Goal: Task Accomplishment & Management: Use online tool/utility

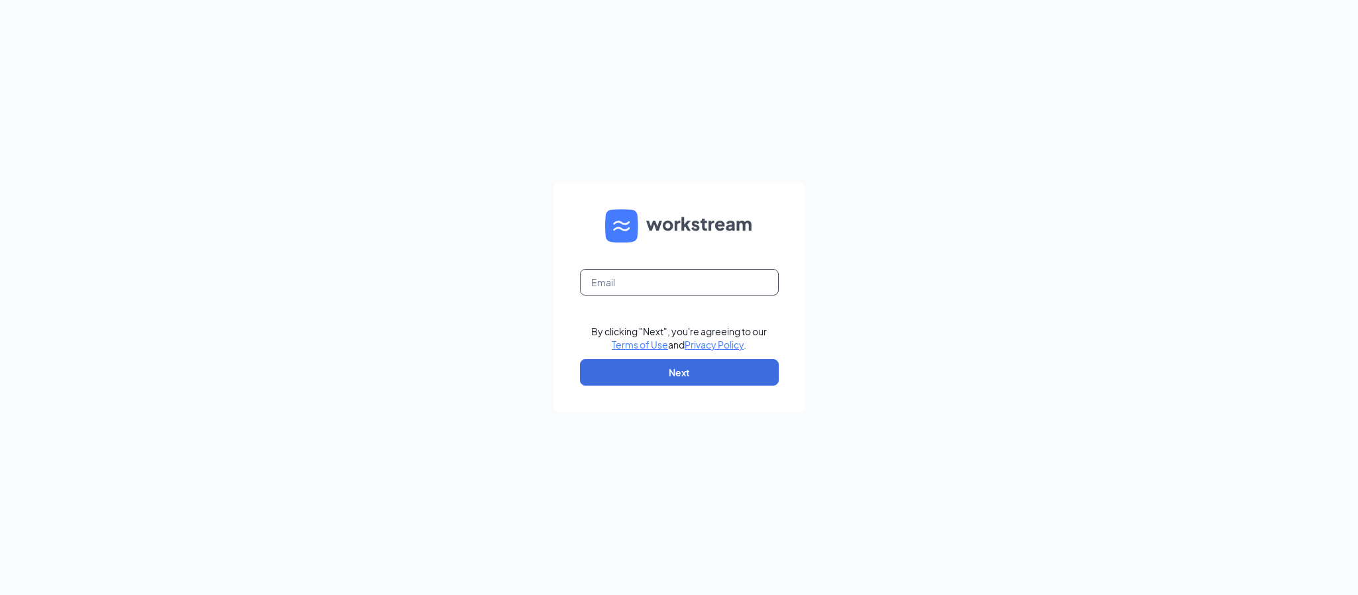
click at [654, 273] on input "text" at bounding box center [679, 282] width 199 height 27
type input "[PERSON_NAME][EMAIL_ADDRESS][DOMAIN_NAME]"
click at [680, 366] on button "Next" at bounding box center [679, 372] width 199 height 27
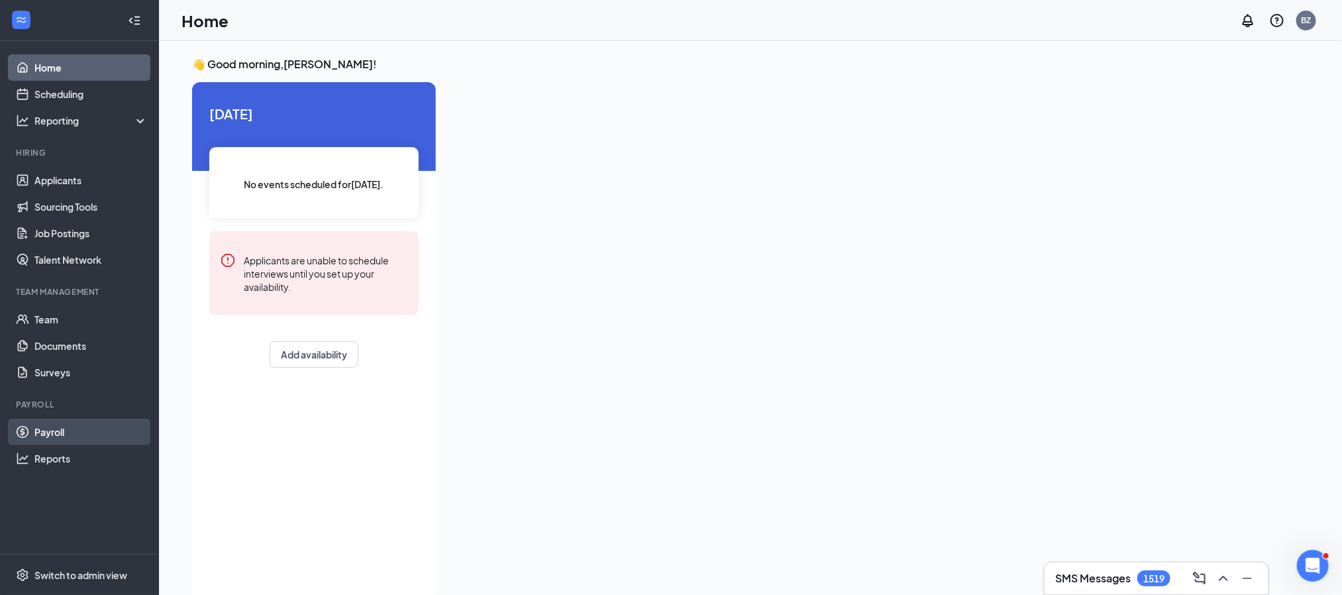
click at [78, 431] on link "Payroll" at bounding box center [90, 432] width 113 height 27
